Goal: Check status

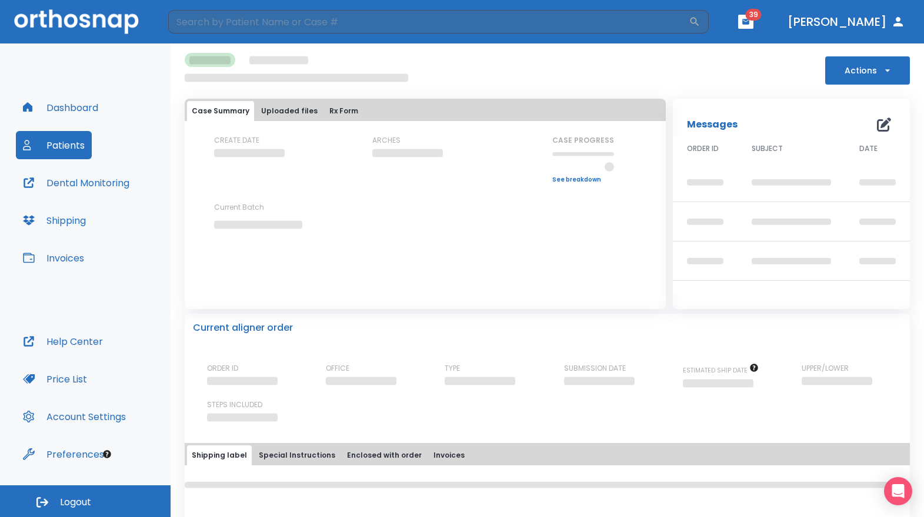
click at [79, 146] on button "Patients" at bounding box center [54, 145] width 76 height 28
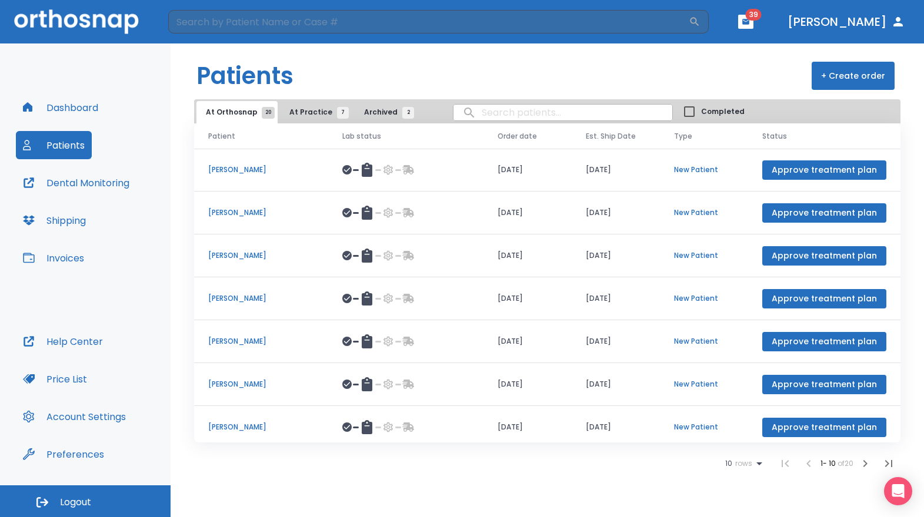
click at [424, 171] on div at bounding box center [405, 170] width 127 height 14
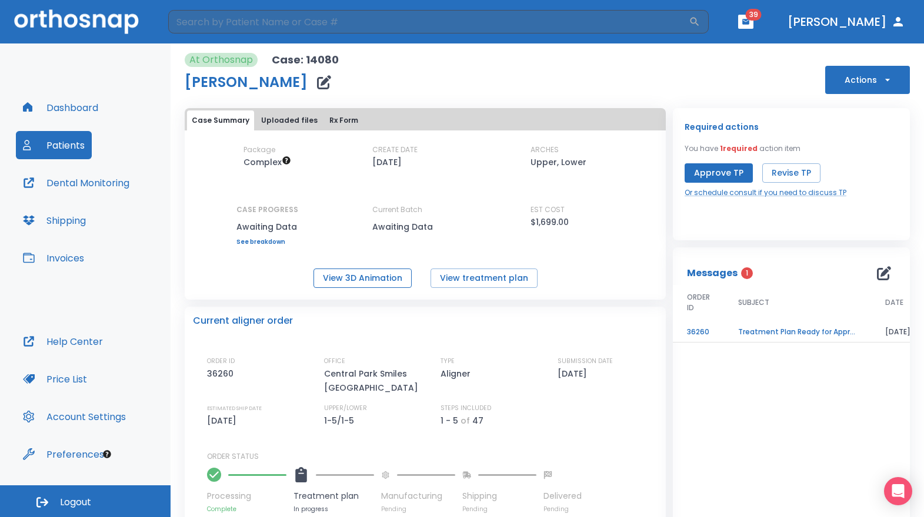
click at [380, 282] on button "View 3D Animation" at bounding box center [362, 278] width 98 height 19
